Goal: Find specific page/section: Find specific page/section

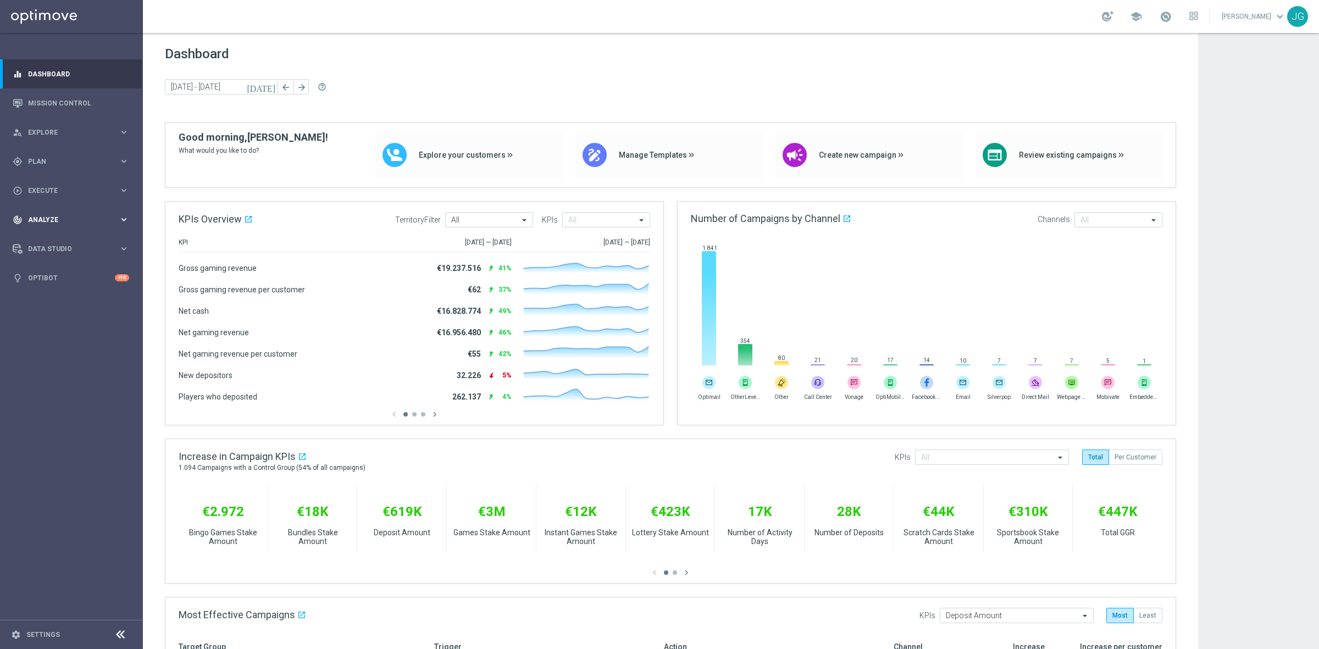
click at [78, 213] on div "track_changes Analyze keyboard_arrow_right" at bounding box center [71, 219] width 142 height 29
click at [70, 355] on span "BI Studio" at bounding box center [68, 358] width 79 height 7
click at [80, 375] on link "Campaigns Deliverability" at bounding box center [74, 374] width 80 height 9
